Goal: Entertainment & Leisure: Consume media (video, audio)

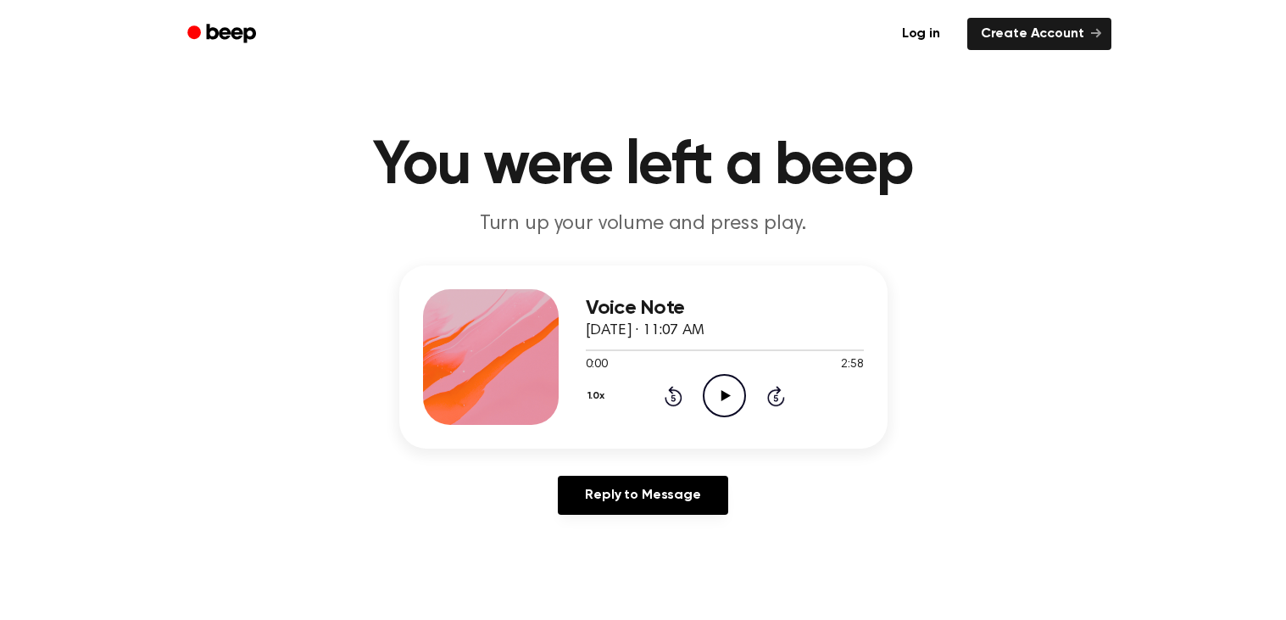
click at [721, 390] on icon "Play Audio" at bounding box center [724, 395] width 43 height 43
click at [721, 390] on icon at bounding box center [725, 395] width 8 height 11
click at [721, 390] on icon "Play Audio" at bounding box center [724, 395] width 43 height 43
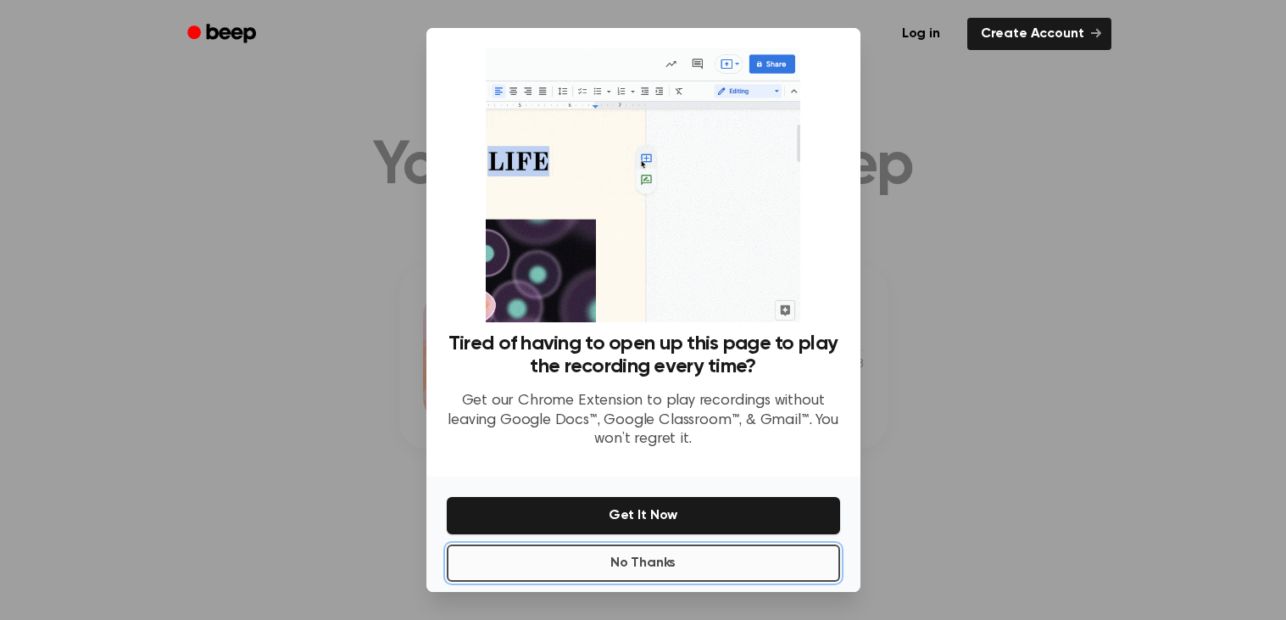
click at [732, 570] on button "No Thanks" at bounding box center [643, 562] width 393 height 37
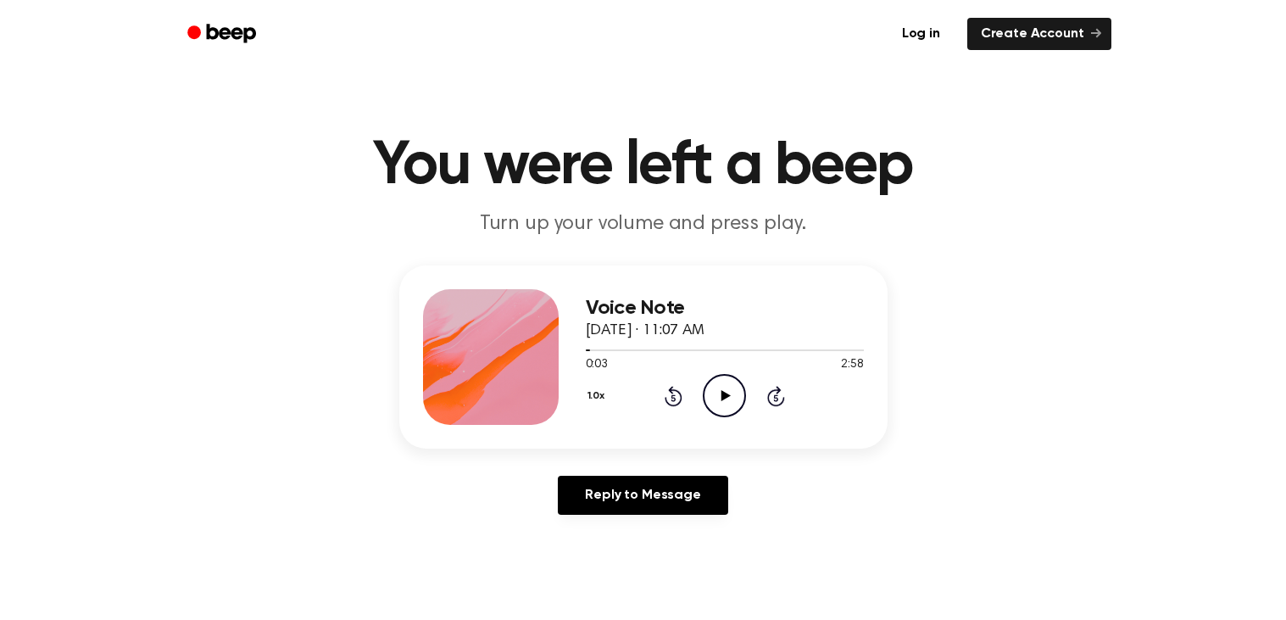
click at [723, 382] on icon "Play Audio" at bounding box center [724, 395] width 43 height 43
click at [717, 403] on icon "Play Audio" at bounding box center [724, 395] width 43 height 43
click at [603, 397] on button "1.0x" at bounding box center [598, 395] width 25 height 29
click at [622, 529] on span "1.2x" at bounding box center [613, 529] width 21 height 18
click at [597, 395] on button "1.2x" at bounding box center [598, 395] width 25 height 29
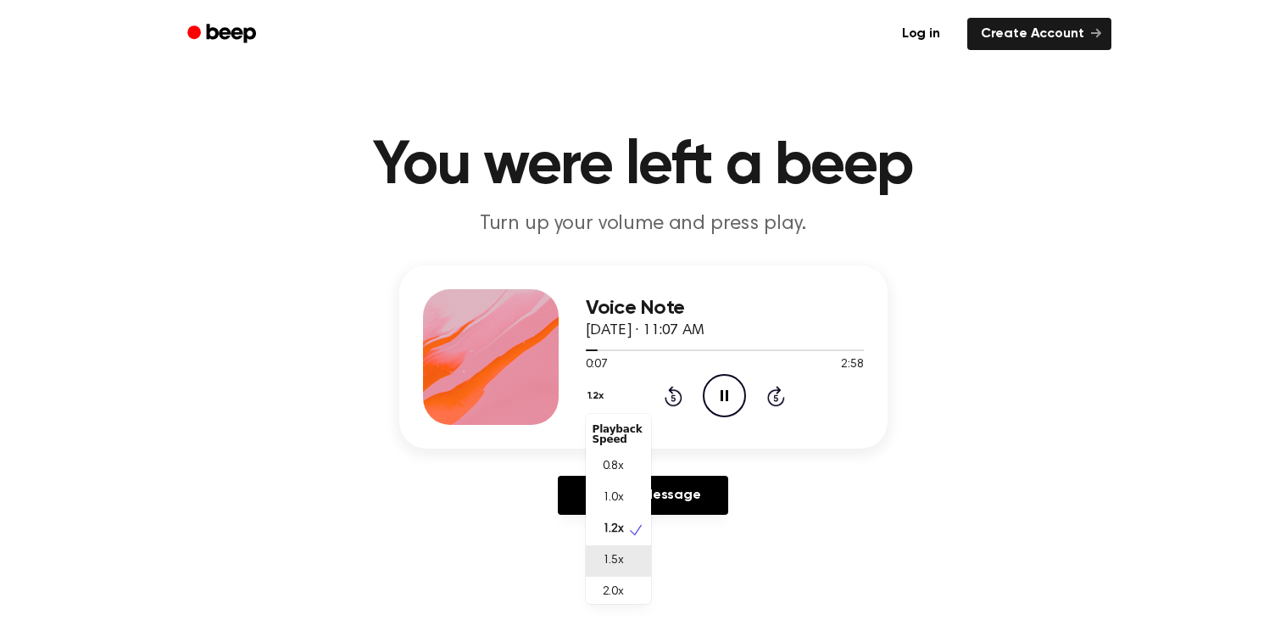
click at [620, 559] on span "1.5x" at bounding box center [613, 561] width 21 height 18
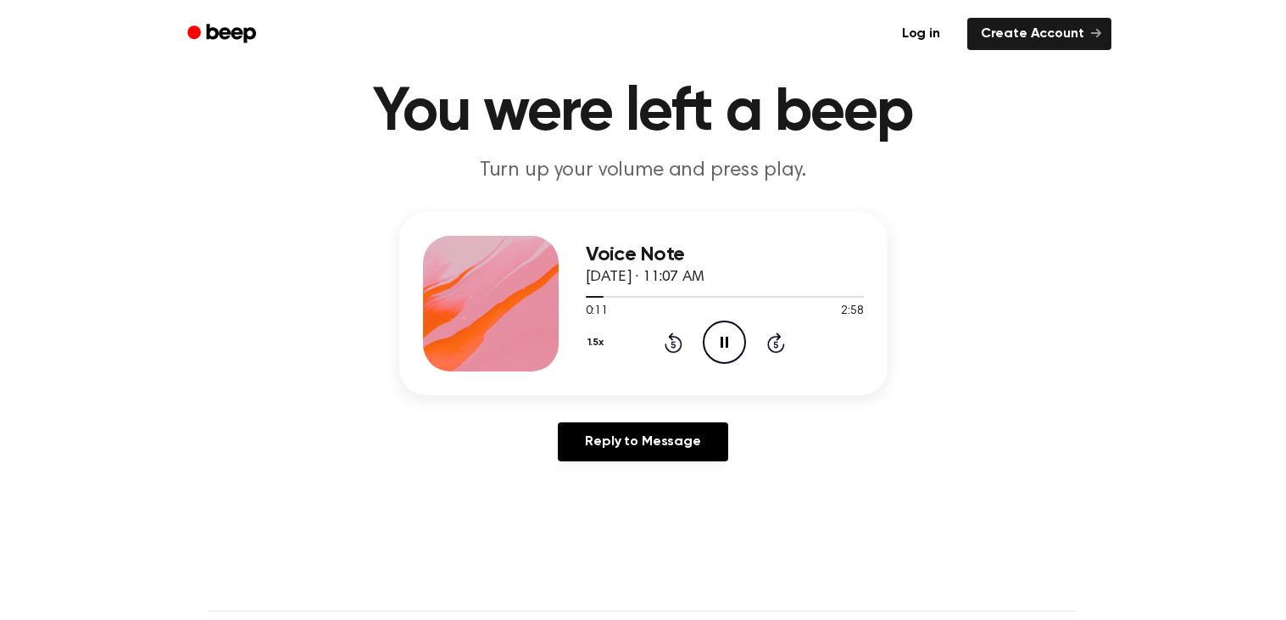
click at [603, 344] on button "1.5x" at bounding box center [598, 342] width 25 height 29
click at [624, 474] on div "1.2x" at bounding box center [618, 475] width 65 height 31
click at [721, 345] on icon at bounding box center [725, 342] width 8 height 11
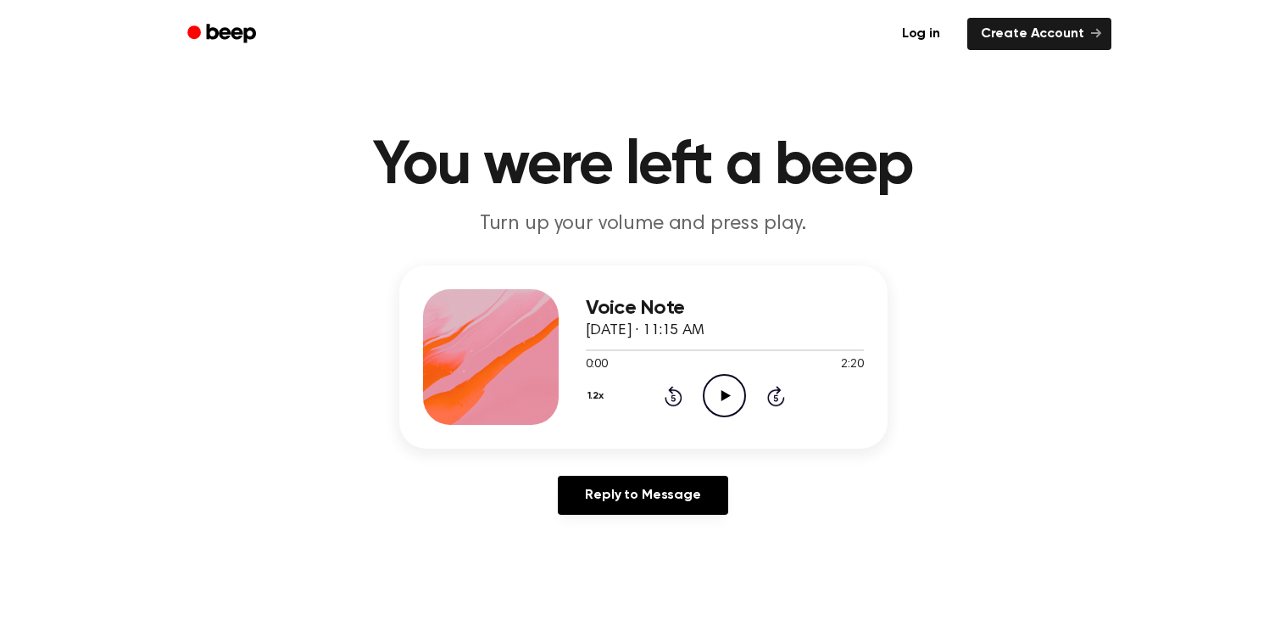
click at [712, 402] on icon "Play Audio" at bounding box center [724, 395] width 43 height 43
